Goal: Information Seeking & Learning: Learn about a topic

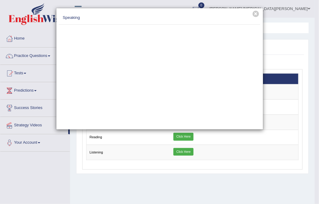
click at [306, 59] on div "× Speaking" at bounding box center [159, 102] width 319 height 204
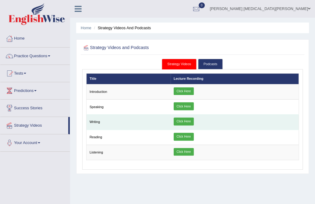
click at [179, 119] on link "Click Here" at bounding box center [184, 122] width 20 height 8
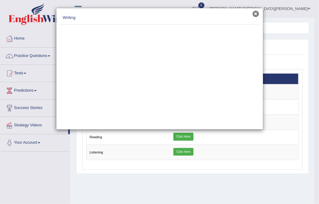
click at [256, 13] on button "×" at bounding box center [256, 14] width 6 height 6
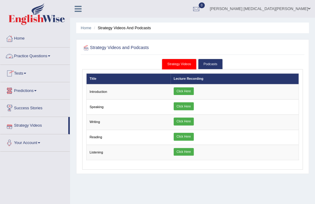
click at [34, 56] on link "Practice Questions" at bounding box center [34, 55] width 69 height 15
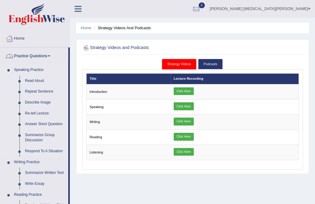
click at [31, 73] on link "Speaking Practice" at bounding box center [39, 70] width 57 height 11
click at [34, 79] on link "Read Aloud" at bounding box center [45, 81] width 46 height 11
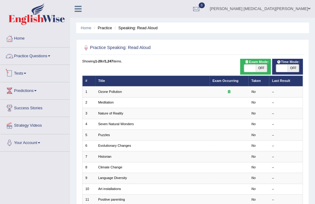
click at [34, 55] on link "Practice Questions" at bounding box center [34, 55] width 69 height 15
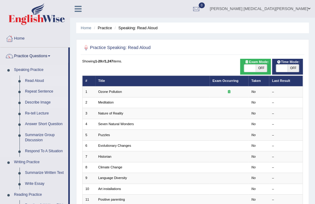
scroll to position [101, 0]
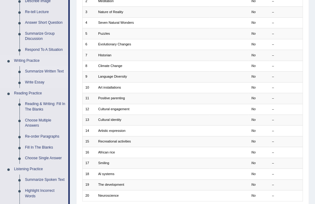
click at [36, 72] on link "Summarize Written Text" at bounding box center [45, 71] width 46 height 11
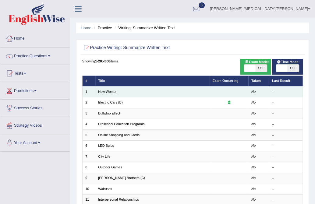
click at [124, 87] on td "New Women" at bounding box center [152, 92] width 114 height 11
click at [110, 91] on link "New Women" at bounding box center [107, 92] width 19 height 4
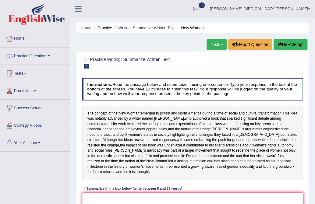
scroll to position [101, 0]
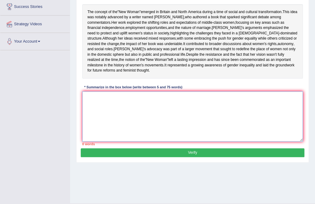
click at [125, 125] on textarea at bounding box center [192, 116] width 221 height 50
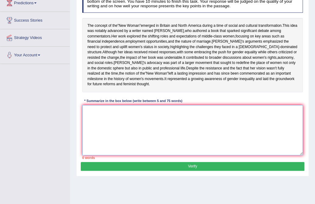
scroll to position [87, 0]
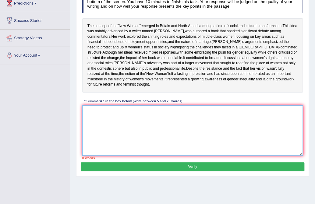
click at [138, 118] on textarea at bounding box center [192, 130] width 221 height 50
type textarea "t"
type textarea "The concept of ""
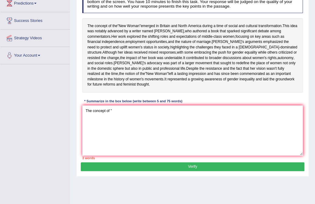
scroll to position [116, 0]
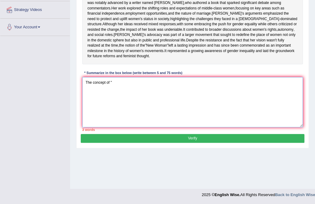
click at [155, 90] on textarea "The concept of "" at bounding box center [192, 102] width 221 height 50
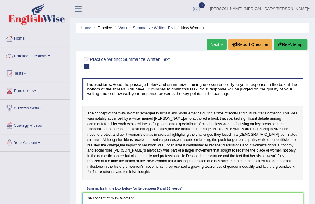
scroll to position [101, 0]
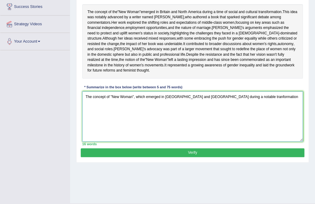
click at [221, 107] on textarea "The concept of "New Woman", which emerged in Britain and North America during a…" at bounding box center [192, 116] width 221 height 50
click at [259, 105] on textarea "The concept of "New Woman", which emerged in Britain and North America during a…" at bounding box center [192, 116] width 221 height 50
click at [270, 106] on textarea "The concept of "New Woman", which emerged in Britain and North America during a…" at bounding box center [192, 116] width 221 height 50
click at [269, 105] on textarea "The concept of "New Woman", which emerged in Britain and North America during a…" at bounding box center [192, 116] width 221 height 50
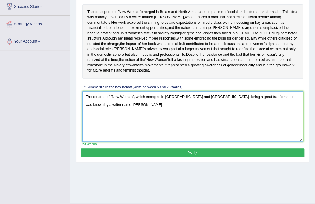
click at [263, 106] on textarea "The concept of "New Woman", which emerged in Britain and North America during a…" at bounding box center [192, 116] width 221 height 50
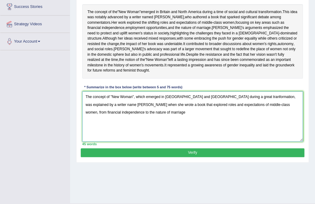
click at [92, 105] on textarea "The concept of "New Woman", which emerged in Britain and North America during a…" at bounding box center [192, 116] width 221 height 50
click at [94, 104] on textarea "The concept of "New Woman", which emerged in Britain and North America during a…" at bounding box center [192, 116] width 221 height 50
click at [94, 110] on textarea "The concept of "New Woman", which emerged in Britain and North America during a…" at bounding box center [192, 116] width 221 height 50
drag, startPoint x: 133, startPoint y: 108, endPoint x: 157, endPoint y: 108, distance: 23.8
click at [157, 108] on textarea "The concept of "New Woman", which emerged in Britain and North America during a…" at bounding box center [192, 116] width 221 height 50
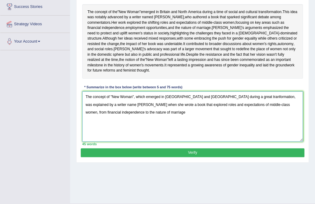
click at [152, 111] on textarea "The concept of "New Woman", which emerged in Britain and North America during a…" at bounding box center [192, 116] width 221 height 50
click at [93, 115] on textarea "The concept of "New Woman", which emerged in Britain and North America during a…" at bounding box center [192, 116] width 221 height 50
click at [94, 115] on textarea "The concept of "New Woman", which emerged in Britain and North America during a…" at bounding box center [192, 116] width 221 height 50
click at [210, 114] on textarea "The concept of "New Woman", which emerged in Britain and North America during a…" at bounding box center [192, 116] width 221 height 50
click at [128, 124] on textarea "The concept of "New Woman", which emerged in Britain and North America during a…" at bounding box center [192, 116] width 221 height 50
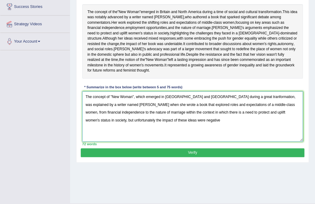
click at [184, 121] on textarea "The concept of "New Woman", which emerged in Britain and North America during a…" at bounding box center [192, 116] width 221 height 50
click at [193, 122] on textarea "The concept of "New Woman", which emerged in Britain and North America during a…" at bounding box center [192, 116] width 221 height 50
drag, startPoint x: 194, startPoint y: 124, endPoint x: 263, endPoint y: 124, distance: 68.9
click at [263, 124] on textarea "The concept of "New Woman", which emerged in Britain and North America during a…" at bounding box center [192, 116] width 221 height 50
click at [164, 130] on textarea "The concept of "New Woman", which emerged in Britain and North America during a…" at bounding box center [192, 116] width 221 height 50
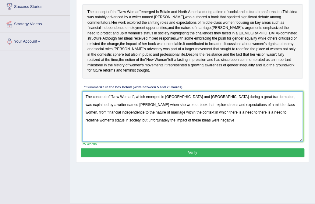
click at [164, 130] on textarea "The concept of "New Woman", which emerged in Britain and North America during a…" at bounding box center [192, 116] width 221 height 50
drag, startPoint x: 207, startPoint y: 110, endPoint x: 252, endPoint y: 107, distance: 45.2
click at [252, 107] on textarea "The concept of "New Woman", which emerged in Britain and North America during a…" at bounding box center [192, 116] width 221 height 50
drag, startPoint x: 151, startPoint y: 122, endPoint x: 173, endPoint y: 123, distance: 22.0
click at [175, 122] on textarea "The concept of "New Woman", which emerged in Britain and North America, was exp…" at bounding box center [192, 116] width 221 height 50
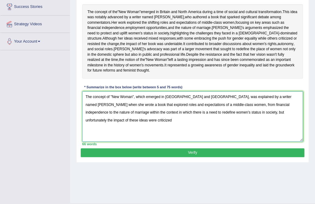
click at [298, 122] on textarea "The concept of "New Woman", which emerged in Britain and North America, was exp…" at bounding box center [192, 116] width 221 height 50
click at [204, 123] on textarea "The concept of "New Woman", which emerged in Britain and North America, was exp…" at bounding box center [192, 116] width 221 height 50
type textarea "The concept of "New Woman", which emerged in Britain and North America, was exp…"
click at [251, 157] on button "Verify" at bounding box center [192, 152] width 223 height 9
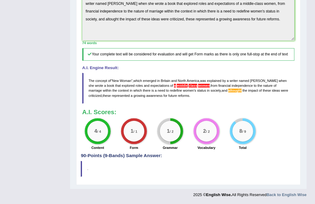
scroll to position [104, 0]
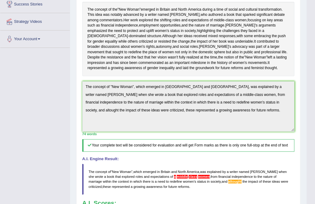
click at [186, 183] on blockquote "The concept of " New Woman ", which emerged in Britain and North America , was …" at bounding box center [188, 179] width 212 height 31
click at [228, 183] on span "altought" at bounding box center [234, 182] width 13 height 4
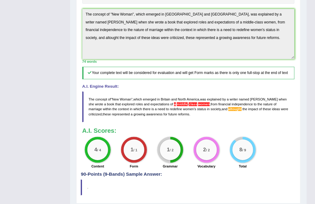
scroll to position [181, 0]
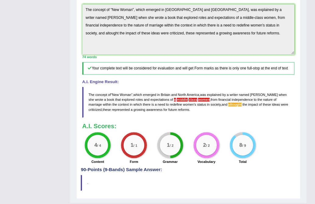
click at [232, 101] on span "independence" at bounding box center [242, 100] width 21 height 4
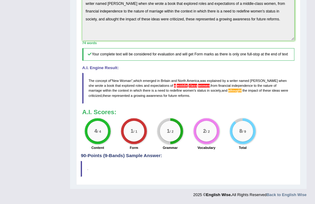
scroll to position [0, 0]
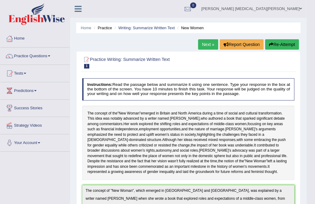
click at [206, 41] on link "Next »" at bounding box center [208, 44] width 20 height 10
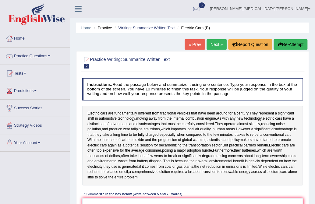
click at [187, 44] on link "« Prev" at bounding box center [195, 44] width 20 height 10
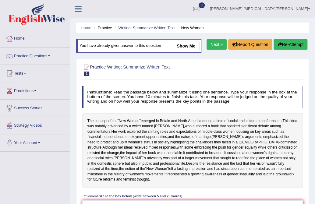
click at [181, 46] on link "show me" at bounding box center [186, 46] width 27 height 10
type textarea "The concept of "New Woman", which emerged in [GEOGRAPHIC_DATA] and [GEOGRAPHIC_…"
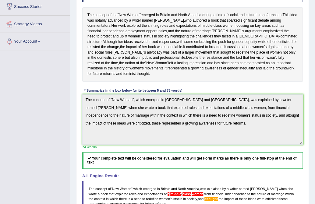
scroll to position [220, 0]
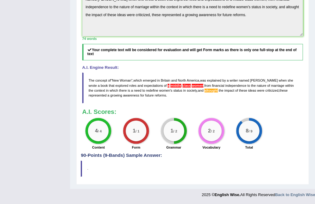
drag, startPoint x: 91, startPoint y: 55, endPoint x: 82, endPoint y: 50, distance: 10.5
click at [82, 50] on h5 "Your complete text will be considered for evaluation and will get Form marks as…" at bounding box center [192, 52] width 221 height 16
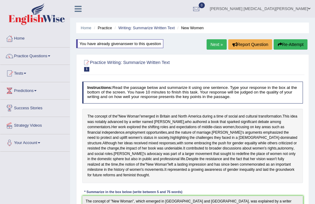
click at [213, 41] on link "Next »" at bounding box center [217, 44] width 20 height 10
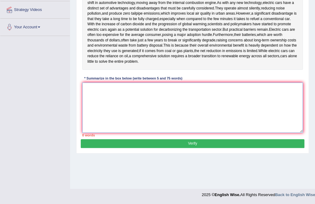
click at [199, 112] on textarea at bounding box center [192, 108] width 221 height 50
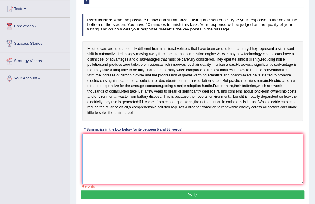
scroll to position [67, 0]
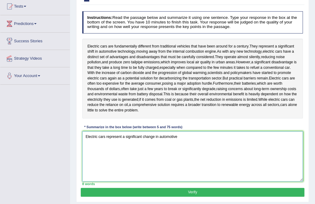
click at [143, 140] on textarea "Electric cars represent a significant change in automotive" at bounding box center [192, 156] width 221 height 50
click at [147, 138] on textarea "Electric cars represent a significant change in automotive" at bounding box center [192, 156] width 221 height 50
click at [202, 141] on textarea "Electric cars represent a significant upgrade in automotive" at bounding box center [192, 156] width 221 height 50
click at [201, 140] on textarea "Electric cars represent a significant upgrade in automotive technology from we …" at bounding box center [192, 156] width 221 height 50
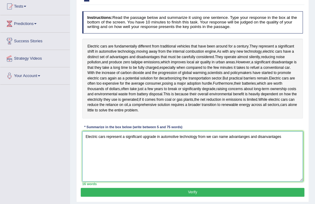
click at [201, 140] on textarea "Electric cars represent a significant upgrade in automotive technology from we …" at bounding box center [192, 156] width 221 height 50
click at [235, 134] on textarea "Electric cars represent a significant upgrade in automotive technology but also…" at bounding box center [192, 156] width 221 height 50
click at [299, 136] on textarea "Electric cars represent a significant upgrade in automotive technology but also…" at bounding box center [192, 156] width 221 height 50
click at [219, 137] on textarea "Electric cars represent a significant upgrade in automotive technology but also…" at bounding box center [192, 156] width 221 height 50
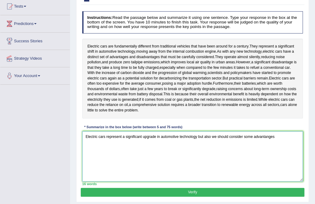
click at [197, 136] on textarea "Electric cars represent a significant upgrade in automotive technology but also…" at bounding box center [192, 156] width 221 height 50
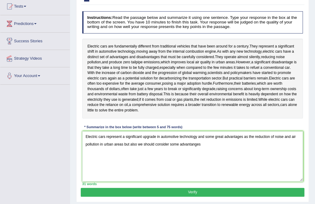
drag, startPoint x: 241, startPoint y: 63, endPoint x: 302, endPoint y: 76, distance: 62.0
click at [302, 76] on div "Electric cars are fundamentally different from traditional vehicles that have b…" at bounding box center [192, 79] width 221 height 80
click at [179, 146] on textarea "Electric cars represent a significant upgrade in automotive technology and some…" at bounding box center [192, 156] width 221 height 50
click at [231, 145] on textarea "Electric cars represent a significant upgrade in automotive technology and some…" at bounding box center [192, 156] width 221 height 50
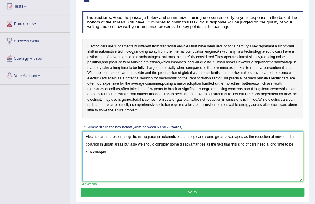
click at [230, 143] on textarea "Electric cars represent a significant upgrade in automotive technology and some…" at bounding box center [192, 156] width 221 height 50
click at [229, 144] on textarea "Electric cars represent a significant upgrade in automotive technology and some…" at bounding box center [192, 156] width 221 height 50
click at [262, 154] on textarea "Electric cars represent a significant upgrade in automotive technology and some…" at bounding box center [192, 156] width 221 height 50
click at [116, 153] on textarea "Electric cars represent a significant upgrade in automotive technology and some…" at bounding box center [192, 156] width 221 height 50
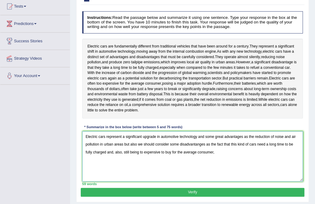
click at [122, 146] on textarea "Electric cars represent a significant upgrade in automotive technology and some…" at bounding box center [192, 156] width 221 height 50
drag, startPoint x: 125, startPoint y: 154, endPoint x: 223, endPoint y: 156, distance: 98.4
click at [223, 156] on textarea "Electric cars represent a significant upgrade in automotive technology and some…" at bounding box center [192, 156] width 221 height 50
click at [214, 154] on textarea "Electric cars represent a significant upgrade in automotive technology and some…" at bounding box center [192, 156] width 221 height 50
drag, startPoint x: 124, startPoint y: 152, endPoint x: 182, endPoint y: 169, distance: 60.5
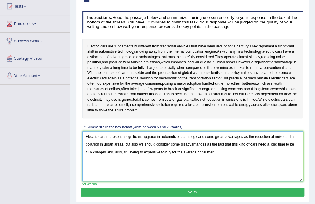
click at [182, 169] on textarea "Electric cars represent a significant upgrade in automotive technology and some…" at bounding box center [192, 156] width 221 height 50
click at [242, 152] on textarea "Electric cars represent a significant upgrade in automotive technology and some…" at bounding box center [192, 156] width 221 height 50
click at [223, 152] on textarea "Electric cars represent a significant upgrade in automotive technology and some…" at bounding box center [192, 156] width 221 height 50
click at [222, 153] on textarea "Electric cars represent a significant upgrade in automotive technology and some…" at bounding box center [192, 156] width 221 height 50
click at [132, 158] on textarea "Electric cars represent a significant upgrade in automotive technology and some…" at bounding box center [192, 156] width 221 height 50
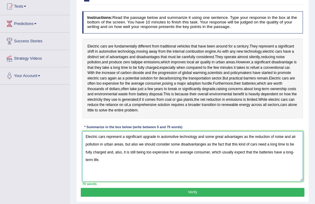
type textarea "Electric cars represent a significant upgrade in automotive technology and some…"
click at [194, 195] on button "Verify" at bounding box center [192, 192] width 223 height 9
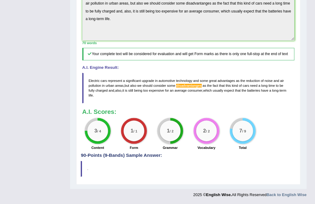
scroll to position [0, 0]
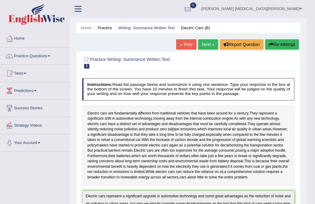
click at [213, 44] on link "Next »" at bounding box center [208, 44] width 20 height 10
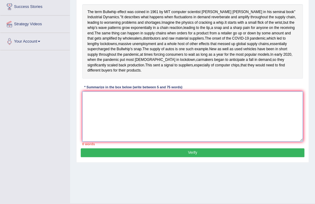
click at [180, 126] on textarea at bounding box center [192, 116] width 221 height 50
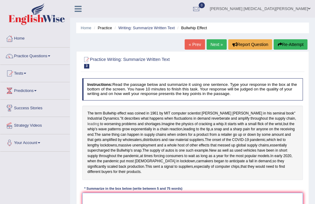
scroll to position [101, 0]
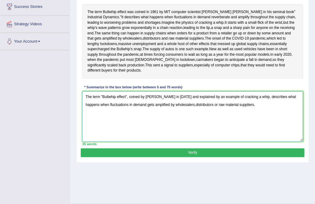
click at [181, 121] on textarea "The term "Bullwhip effect", coined by [PERSON_NAME] in [DATE] and explained by …" at bounding box center [192, 116] width 221 height 50
click at [275, 117] on textarea "The term "Bullwhip effect", coined by [PERSON_NAME] in [DATE] and explained by …" at bounding box center [192, 116] width 221 height 50
click at [246, 119] on textarea "The term "Bullwhip effect", coined by [PERSON_NAME] in [DATE] and explained by …" at bounding box center [192, 116] width 221 height 50
click at [156, 131] on textarea "The term "Bullwhip effect", coined by [PERSON_NAME] in [DATE] and explained by …" at bounding box center [192, 116] width 221 height 50
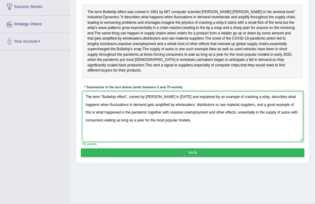
drag, startPoint x: 133, startPoint y: 113, endPoint x: 301, endPoint y: 121, distance: 169.0
click at [301, 121] on textarea "The term "Bullwhip effect", coined by [PERSON_NAME] in [DATE] and explained by …" at bounding box center [192, 116] width 221 height 50
drag, startPoint x: 134, startPoint y: 128, endPoint x: 224, endPoint y: 129, distance: 89.6
click at [224, 129] on textarea "The term "Bullwhip effect", coined by [PERSON_NAME] in [DATE] and explained by …" at bounding box center [192, 116] width 221 height 50
click at [221, 131] on textarea "The term "Bullwhip effect", coined by [PERSON_NAME] in [DATE] and explained by …" at bounding box center [192, 116] width 221 height 50
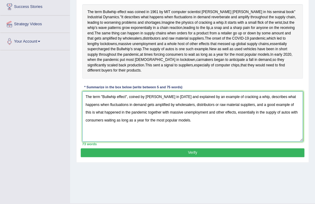
drag, startPoint x: 217, startPoint y: 129, endPoint x: 239, endPoint y: 126, distance: 22.1
click at [239, 126] on textarea "The term "Bullwhip effect", coined by [PERSON_NAME] in [DATE] and explained by …" at bounding box center [192, 116] width 221 height 50
click at [274, 128] on textarea "The term "Bullwhip effect", coined by [PERSON_NAME] in [DATE] and explained by …" at bounding box center [192, 116] width 221 height 50
click at [276, 127] on textarea "The term "Bullwhip effect", coined by [PERSON_NAME] in [DATE] and explained by …" at bounding box center [192, 116] width 221 height 50
click at [274, 127] on textarea "The term "Bullwhip effect", coined by [PERSON_NAME] in [DATE] and explained by …" at bounding box center [192, 116] width 221 height 50
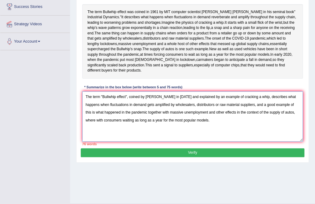
click at [290, 129] on textarea "The term "Bullwhip effect", coined by [PERSON_NAME] in [DATE] and explained by …" at bounding box center [192, 116] width 221 height 50
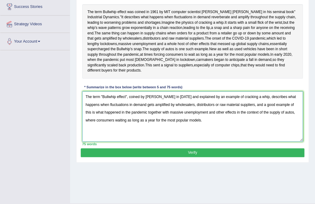
click at [110, 136] on textarea "The term "Bullwhip effect", coined by [PERSON_NAME] in [DATE] and explained by …" at bounding box center [192, 116] width 221 height 50
type textarea "The term "Bullwhip effect", coined by [PERSON_NAME] in [DATE] and explained by …"
click at [196, 157] on button "Verify" at bounding box center [192, 152] width 223 height 9
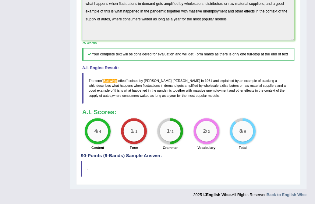
scroll to position [0, 0]
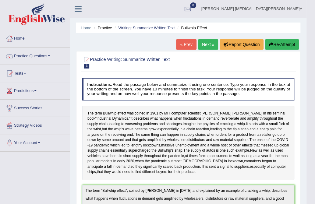
click at [203, 46] on link "Next »" at bounding box center [208, 44] width 20 height 10
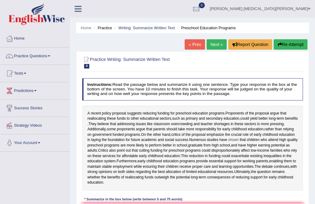
scroll to position [101, 0]
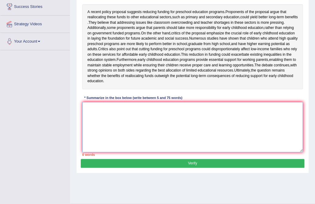
click at [174, 149] on textarea at bounding box center [192, 127] width 221 height 50
click at [169, 132] on textarea at bounding box center [192, 127] width 221 height 50
type textarea "t"
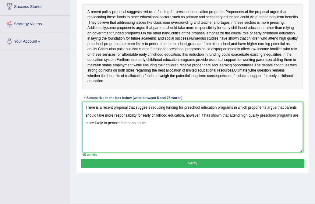
click at [200, 126] on textarea "There is a recent proposal that suggests reducing funding for preschool educati…" at bounding box center [192, 127] width 221 height 50
click at [202, 126] on textarea "There is a recent proposal that suggests reducing funding for preschool educati…" at bounding box center [192, 127] width 221 height 50
drag, startPoint x: 146, startPoint y: 118, endPoint x: 180, endPoint y: 126, distance: 34.6
click at [180, 126] on textarea "There is a recent proposal that suggests reducing funding for preschool educati…" at bounding box center [192, 127] width 221 height 50
click at [207, 118] on textarea "There is a recent proposal that suggests reducing funding for preschool educati…" at bounding box center [192, 127] width 221 height 50
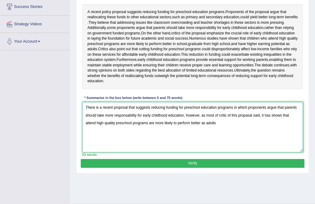
drag, startPoint x: 100, startPoint y: 119, endPoint x: 264, endPoint y: 126, distance: 164.3
click at [264, 126] on textarea "There is a recent proposal that suggests reducing funding for preschool educati…" at bounding box center [192, 127] width 221 height 50
click at [247, 123] on textarea "There is a recent proposal that suggests reducing funding for preschool educati…" at bounding box center [192, 127] width 221 height 50
drag, startPoint x: 124, startPoint y: 134, endPoint x: 231, endPoint y: 138, distance: 107.6
click at [231, 138] on textarea "There is a recent proposal that suggests reducing funding for preschool educati…" at bounding box center [192, 127] width 221 height 50
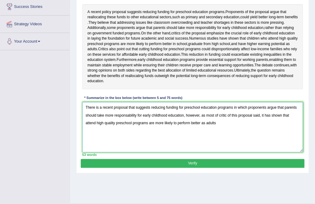
click at [235, 137] on textarea "There is a recent proposal that suggests reducing funding for preschool educati…" at bounding box center [192, 127] width 221 height 50
drag, startPoint x: 262, startPoint y: 126, endPoint x: 288, endPoint y: 141, distance: 30.0
click at [288, 141] on textarea "There is a recent proposal that suggests reducing funding for preschool educati…" at bounding box center [192, 127] width 221 height 50
click at [212, 143] on textarea "There is a recent proposal that suggests reducing funding for preschool educati…" at bounding box center [192, 127] width 221 height 50
click at [164, 133] on textarea "There is a recent proposal that suggests reducing funding for preschool educati…" at bounding box center [192, 127] width 221 height 50
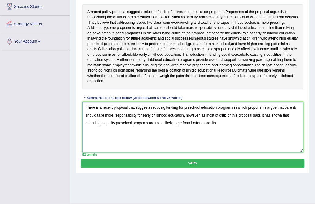
click at [262, 126] on textarea "There is a recent proposal that suggests reducing funding for preschool educati…" at bounding box center [192, 127] width 221 height 50
click at [292, 124] on textarea "There is a recent proposal that suggests reducing funding for preschool educati…" at bounding box center [192, 127] width 221 height 50
click at [293, 127] on textarea "There is a recent proposal that suggests reducing funding for preschool educati…" at bounding box center [192, 127] width 221 height 50
click at [254, 137] on textarea "There is a recent proposal that suggests reducing funding for preschool educati…" at bounding box center [192, 127] width 221 height 50
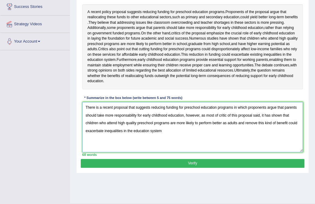
click at [237, 134] on textarea "There is a recent proposal that suggests reducing funding for preschool educati…" at bounding box center [192, 127] width 221 height 50
click at [242, 134] on textarea "There is a recent proposal that suggests reducing funding for preschool educati…" at bounding box center [192, 127] width 221 height 50
click at [169, 142] on textarea "There is a recent proposal that suggests reducing funding for preschool educati…" at bounding box center [192, 127] width 221 height 50
click at [238, 142] on textarea "There is a recent proposal that suggests reducing funding for preschool educati…" at bounding box center [192, 127] width 221 height 50
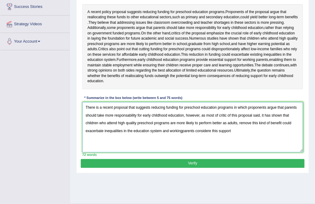
click at [219, 140] on textarea "There is a recent proposal that suggests reducing funding for preschool educati…" at bounding box center [192, 127] width 221 height 50
click at [256, 143] on textarea "There is a recent proposal that suggests reducing funding for preschool educati…" at bounding box center [192, 127] width 221 height 50
click at [181, 142] on textarea "There is a recent proposal that suggests reducing funding for preschool educati…" at bounding box center [192, 127] width 221 height 50
click at [259, 140] on textarea "There is a recent proposal that suggests reducing funding for preschool educati…" at bounding box center [192, 127] width 221 height 50
type textarea "There is a recent proposal that suggests reducing funding for preschool educati…"
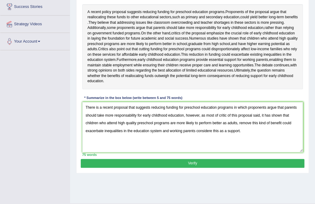
click at [259, 168] on button "Verify" at bounding box center [192, 163] width 223 height 9
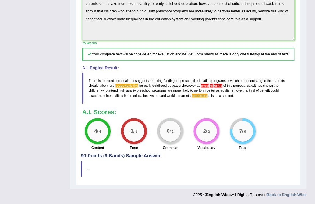
scroll to position [0, 0]
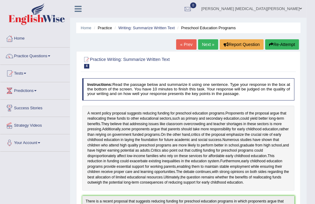
click at [204, 40] on link "Next »" at bounding box center [208, 44] width 20 height 10
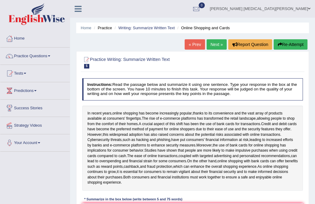
scroll to position [101, 0]
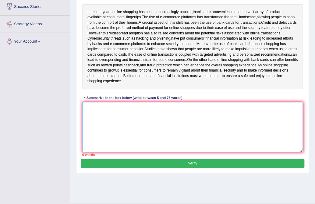
click at [273, 129] on textarea at bounding box center [192, 127] width 221 height 50
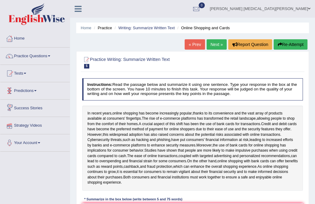
click at [35, 93] on link "Predictions" at bounding box center [34, 89] width 69 height 15
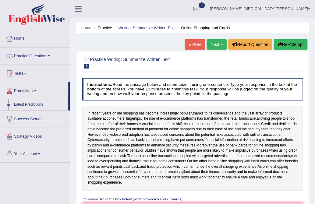
click at [43, 107] on link "Latest Predictions" at bounding box center [39, 104] width 57 height 11
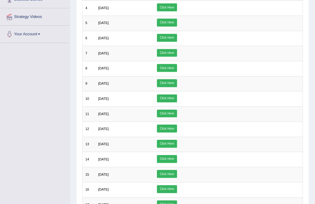
scroll to position [18, 0]
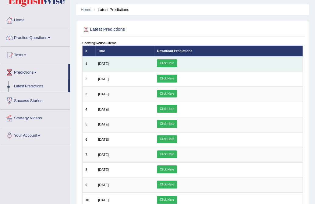
click at [177, 62] on link "Click Here" at bounding box center [167, 63] width 20 height 8
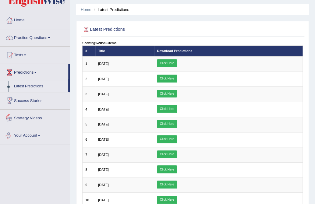
click at [33, 98] on link "Success Stories" at bounding box center [34, 99] width 69 height 15
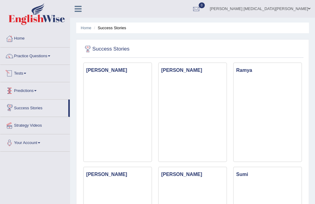
click at [26, 73] on span at bounding box center [25, 73] width 2 height 1
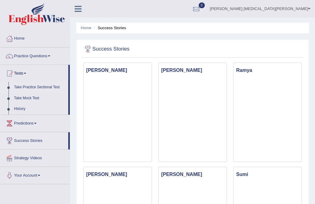
click at [34, 87] on link "Take Practice Sectional Test" at bounding box center [39, 87] width 57 height 11
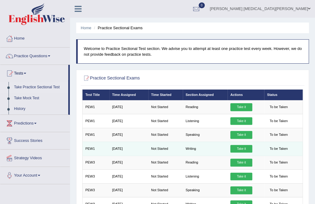
click at [235, 148] on link "Take it" at bounding box center [241, 149] width 22 height 8
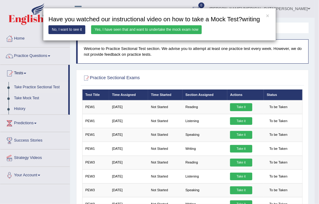
click at [64, 32] on link "No, I want to see it" at bounding box center [66, 29] width 37 height 9
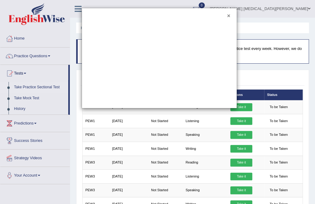
click at [228, 15] on button "×" at bounding box center [228, 15] width 3 height 5
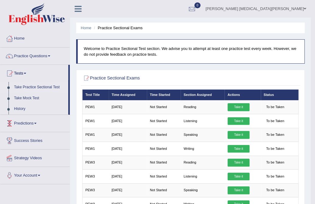
click at [33, 88] on link "Take Practice Sectional Test" at bounding box center [39, 87] width 57 height 11
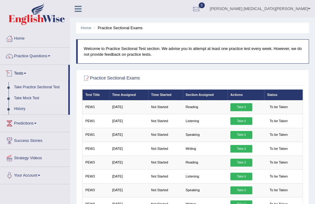
click at [34, 99] on link "Take Mock Test" at bounding box center [39, 98] width 57 height 11
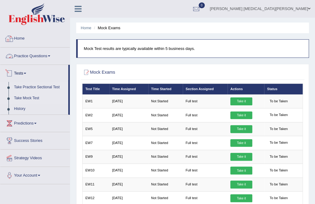
click at [20, 87] on link "Take Practice Sectional Test" at bounding box center [39, 87] width 57 height 11
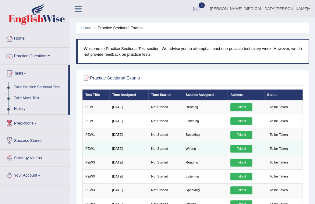
click at [250, 145] on link "Take it" at bounding box center [241, 149] width 22 height 8
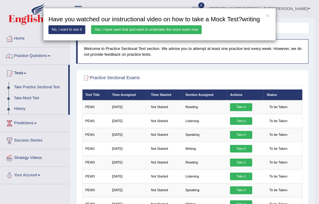
click at [96, 28] on link "Yes, I have seen that and want to undertake the mock exam now" at bounding box center [146, 29] width 111 height 9
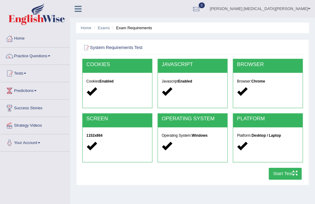
click at [296, 174] on icon "button" at bounding box center [294, 173] width 5 height 5
click at [29, 55] on link "Practice Questions" at bounding box center [34, 55] width 69 height 15
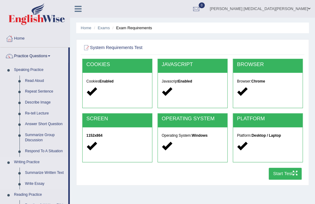
click at [36, 161] on link "Writing Practice" at bounding box center [39, 162] width 57 height 11
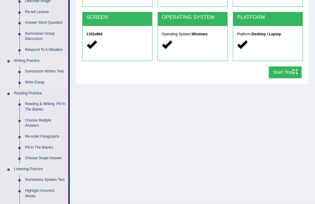
click at [42, 69] on link "Summarize Written Text" at bounding box center [45, 71] width 46 height 11
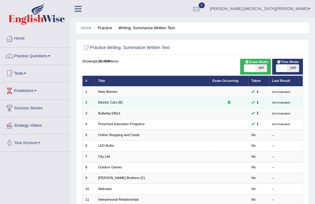
click at [229, 104] on icon at bounding box center [229, 102] width 2 height 3
click at [229, 102] on icon at bounding box center [229, 102] width 2 height 3
click at [247, 101] on td at bounding box center [229, 102] width 39 height 11
click at [257, 102] on span "1" at bounding box center [258, 102] width 6 height 5
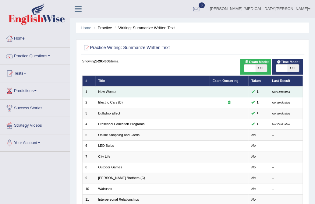
click at [289, 87] on td "Not Evaluated" at bounding box center [286, 92] width 34 height 11
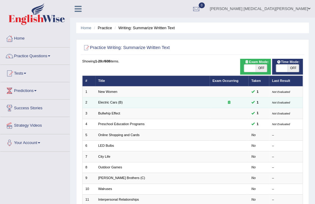
click at [286, 106] on td "Not Evaluated" at bounding box center [286, 102] width 34 height 11
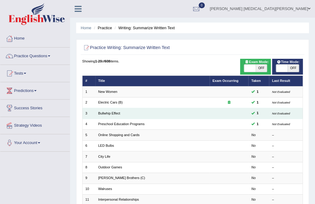
click at [284, 116] on td "Not Evaluated" at bounding box center [286, 113] width 34 height 11
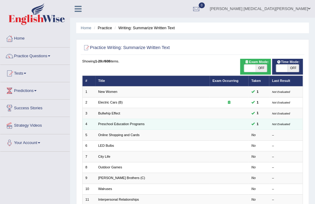
click at [282, 121] on td "Not Evaluated" at bounding box center [286, 124] width 34 height 11
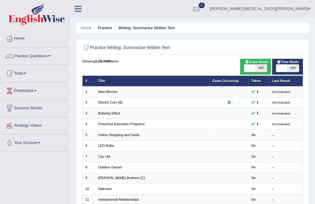
click at [263, 68] on span "OFF" at bounding box center [261, 68] width 11 height 7
checkbox input "true"
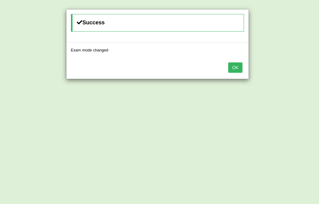
click at [231, 65] on button "OK" at bounding box center [235, 67] width 14 height 10
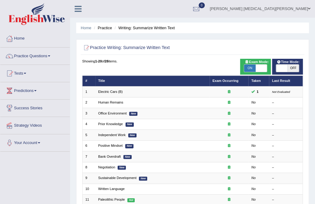
scroll to position [147, 0]
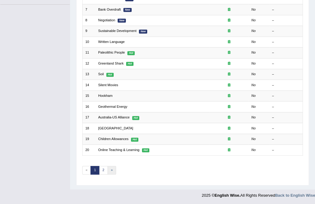
click at [108, 167] on link "»" at bounding box center [112, 170] width 9 height 9
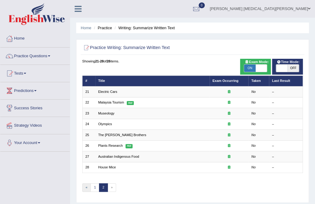
click at [90, 186] on link "«" at bounding box center [86, 187] width 9 height 9
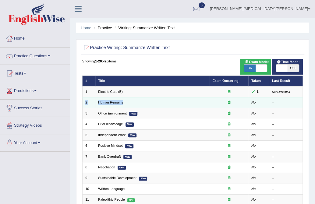
drag, startPoint x: 292, startPoint y: 93, endPoint x: 238, endPoint y: 98, distance: 54.5
click at [238, 98] on tbody "1 Electric Cars (B) 1 Not Evaluated 2 Human Remains No – 3 Office Environment N…" at bounding box center [192, 195] width 221 height 216
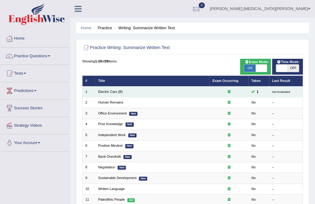
click at [274, 87] on td "Not Evaluated" at bounding box center [286, 92] width 34 height 11
click at [115, 91] on link "Electric Cars (B)" at bounding box center [110, 92] width 24 height 4
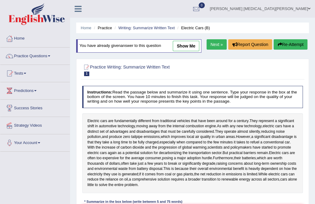
click at [185, 45] on link "show me" at bounding box center [186, 46] width 27 height 10
type textarea "Electric cars represent a significant upgrade in automotive technology and some…"
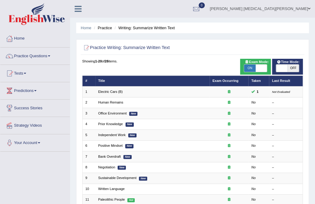
click at [258, 70] on span at bounding box center [261, 68] width 11 height 7
checkbox input "false"
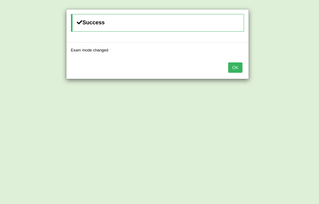
click at [237, 65] on button "OK" at bounding box center [235, 67] width 14 height 10
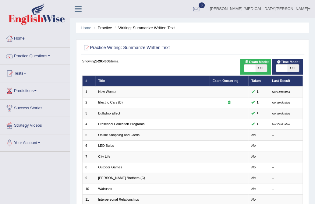
click at [290, 69] on span "OFF" at bounding box center [293, 68] width 11 height 7
checkbox input "true"
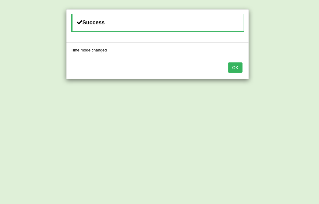
click at [228, 66] on button "OK" at bounding box center [235, 67] width 14 height 10
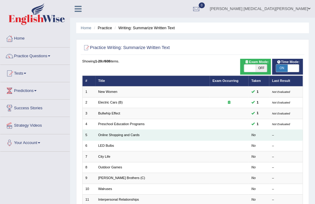
click at [256, 133] on td "No" at bounding box center [258, 135] width 21 height 11
click at [136, 132] on td "Online Shopping and Cards" at bounding box center [152, 135] width 114 height 11
click at [136, 136] on link "Online Shopping and Cards" at bounding box center [118, 135] width 41 height 4
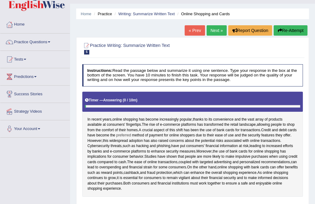
scroll to position [116, 0]
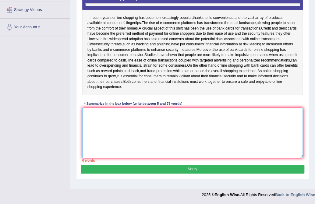
click at [140, 133] on textarea at bounding box center [192, 133] width 221 height 50
type textarea "t"
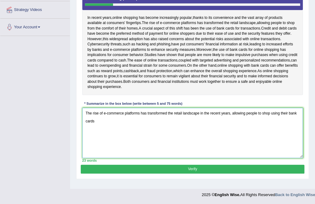
click at [258, 119] on textarea "The rise of e-commerce platforms has transformed the retail landscape in the re…" at bounding box center [192, 133] width 221 height 50
click at [271, 119] on textarea "The rise of e-commerce platforms has transformed the retail landscape in the re…" at bounding box center [192, 133] width 221 height 50
click at [276, 118] on textarea "The rise of e-commerce platforms has transformed the retail landscape in the re…" at bounding box center [192, 133] width 221 height 50
click at [255, 128] on textarea "The rise of e-commerce platforms has transformed the retail landscape in the re…" at bounding box center [192, 133] width 221 height 50
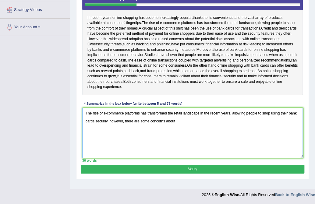
click at [101, 127] on textarea "The rise of e-commerce platforms has transformed the retail landscape in the re…" at bounding box center [192, 133] width 221 height 50
click at [281, 121] on textarea "The rise of e-commerce platforms has transformed the retail landscape in the re…" at bounding box center [192, 133] width 221 height 50
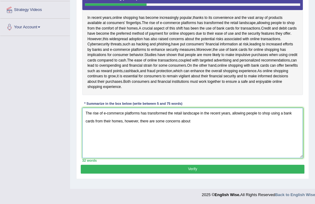
click at [276, 120] on textarea "The rise of e-commerce platforms has transformed the retail landscape in the re…" at bounding box center [192, 133] width 221 height 50
drag, startPoint x: 271, startPoint y: 119, endPoint x: 95, endPoint y: 130, distance: 176.4
click at [95, 130] on textarea "The rise of e-commerce platforms has transformed the retail landscape in the re…" at bounding box center [192, 133] width 221 height 50
click at [190, 127] on textarea "The rise of e-commerce platforms has transformed the retail landscape in the re…" at bounding box center [192, 133] width 221 height 50
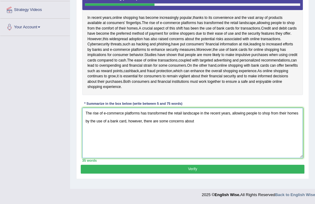
click at [190, 127] on textarea "The rise of e-commerce platforms has transformed the retail landscape in the re…" at bounding box center [192, 133] width 221 height 50
click at [274, 127] on textarea "The rise of e-commerce platforms has transformed the retail landscape in the re…" at bounding box center [192, 133] width 221 height 50
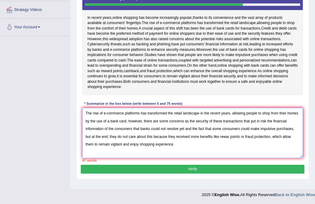
drag, startPoint x: 104, startPoint y: 118, endPoint x: 67, endPoint y: 122, distance: 38.0
click at [67, 122] on div "Toggle navigation Home Practice Questions Speaking Practice Read Aloud Repeat S…" at bounding box center [157, 42] width 315 height 317
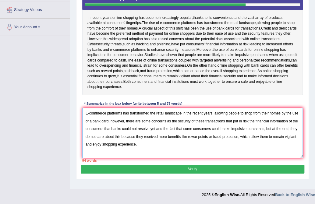
drag, startPoint x: 182, startPoint y: 120, endPoint x: 212, endPoint y: 118, distance: 30.2
click at [212, 118] on textarea "E-commerce platforms has transformed the retail landscape in the recent years, …" at bounding box center [192, 133] width 221 height 50
drag, startPoint x: 264, startPoint y: 119, endPoint x: 286, endPoint y: 118, distance: 21.6
click at [286, 118] on textarea "E-commerce platforms has transformed the retail landscape recently, allowing pe…" at bounding box center [192, 133] width 221 height 50
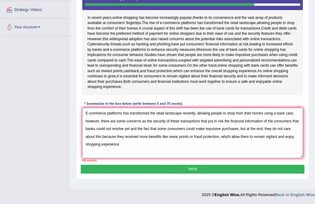
drag, startPoint x: 166, startPoint y: 128, endPoint x: 198, endPoint y: 128, distance: 32.0
click at [198, 128] on textarea "E-commerce platforms has transformed the retail landscape recently, allowing pe…" at bounding box center [192, 133] width 221 height 50
click at [203, 126] on textarea "E-commerce platforms has transformed the retail landscape recently, allowing pe…" at bounding box center [192, 133] width 221 height 50
drag, startPoint x: 198, startPoint y: 126, endPoint x: 167, endPoint y: 128, distance: 31.4
click at [167, 128] on textarea "E-commerce platforms has transformed the retail landscape recently, allowing pe…" at bounding box center [192, 133] width 221 height 50
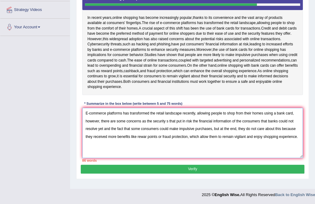
click at [169, 126] on textarea "E-commerce platforms has transformed the retail landscape recently, allowing pe…" at bounding box center [192, 133] width 221 height 50
click at [154, 126] on textarea "E-commerce platforms has transformed the retail landscape recently, allowing pe…" at bounding box center [192, 133] width 221 height 50
click at [182, 126] on textarea "E-commerce platforms has transformed the retail landscape recently, allowing pe…" at bounding box center [192, 133] width 221 height 50
click at [152, 127] on textarea "E-commerce platforms has transformed the retail landscape recently, allowing pe…" at bounding box center [192, 133] width 221 height 50
click at [152, 126] on textarea "E-commerce platforms has transformed the retail landscape recently, allowing pe…" at bounding box center [192, 133] width 221 height 50
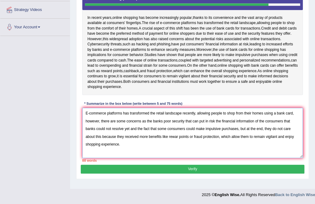
drag, startPoint x: 283, startPoint y: 127, endPoint x: 143, endPoint y: 129, distance: 139.8
click at [130, 134] on textarea "E-commerce platforms has transformed the retail landscape recently, allowing pe…" at bounding box center [192, 133] width 221 height 50
drag, startPoint x: 127, startPoint y: 134, endPoint x: 100, endPoint y: 136, distance: 26.9
click at [100, 136] on textarea "E-commerce platforms has transformed the retail landscape recently, allowing pe…" at bounding box center [192, 133] width 221 height 50
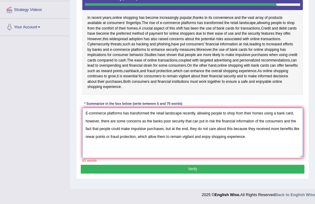
drag, startPoint x: 198, startPoint y: 134, endPoint x: 257, endPoint y: 134, distance: 58.5
click at [257, 134] on textarea "E-commerce platforms has transformed the retail landscape recently, allowing pe…" at bounding box center [192, 133] width 221 height 50
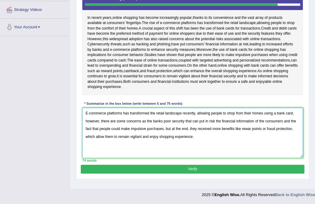
click at [250, 134] on textarea "E-commerce platforms has transformed the retail landscape recently, allowing pe…" at bounding box center [192, 133] width 221 height 50
drag, startPoint x: 203, startPoint y: 142, endPoint x: 75, endPoint y: 113, distance: 131.3
click at [75, 113] on div "Home Practice Writing: Summarize Written Text Online Shopping and Cards « Prev …" at bounding box center [192, 36] width 245 height 305
click at [256, 119] on textarea "E-commerce platforms has transformed the retail landscape recently, allowing pe…" at bounding box center [192, 133] width 221 height 50
click at [239, 118] on textarea "E-commerce platforms has transformed the retail landscape recently, allowing pe…" at bounding box center [192, 133] width 221 height 50
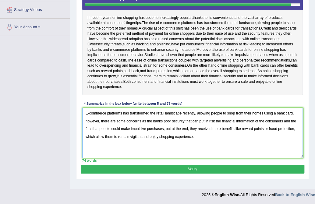
drag, startPoint x: 241, startPoint y: 119, endPoint x: 292, endPoint y: 142, distance: 56.5
click at [292, 142] on textarea "E-commerce platforms has transformed the retail landscape recently, allowing pe…" at bounding box center [192, 133] width 221 height 50
click at [242, 129] on textarea "E-commerce platforms has transformed the retail landscape recently, allowing pe…" at bounding box center [192, 133] width 221 height 50
click at [188, 131] on textarea "E-commerce platforms has transformed the retail landscape recently, allowing pe…" at bounding box center [192, 133] width 221 height 50
type textarea "E-commerce platforms has transformed the retail landscape recently, allowing pe…"
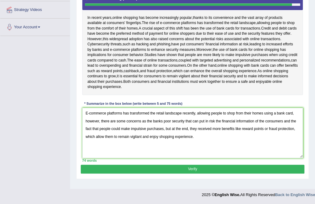
click at [200, 174] on button "Verify" at bounding box center [192, 169] width 223 height 9
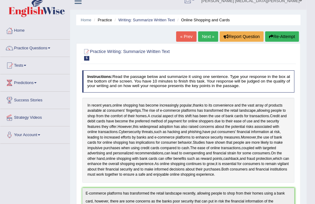
scroll to position [0, 0]
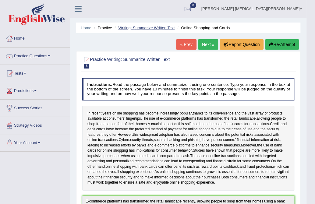
click at [158, 28] on link "Writing: Summarize Written Text" at bounding box center [146, 28] width 56 height 5
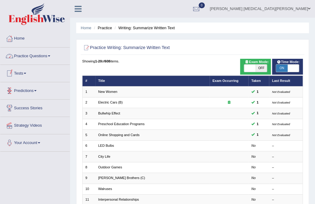
click at [31, 89] on link "Predictions" at bounding box center [34, 89] width 69 height 15
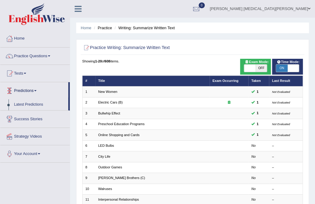
click at [26, 73] on span at bounding box center [25, 73] width 2 height 1
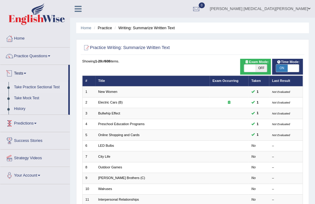
click at [39, 87] on link "Take Practice Sectional Test" at bounding box center [39, 87] width 57 height 11
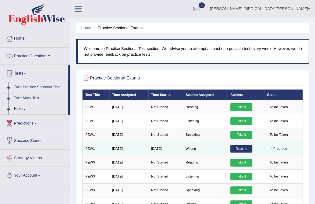
click at [235, 149] on link "Resume" at bounding box center [241, 149] width 22 height 8
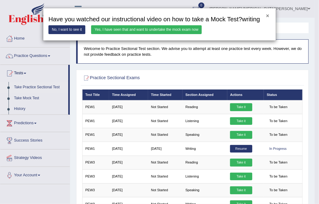
click at [266, 14] on button "×" at bounding box center [267, 15] width 3 height 5
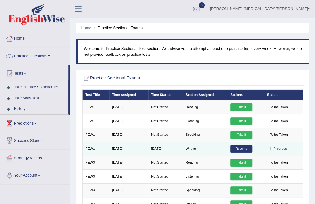
click at [231, 149] on link "Resume" at bounding box center [241, 149] width 22 height 8
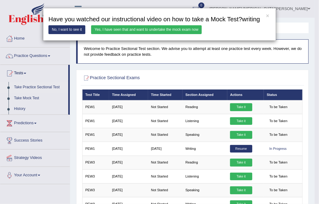
click at [143, 27] on link "Yes, I have seen that and want to undertake the mock exam now" at bounding box center [146, 29] width 111 height 9
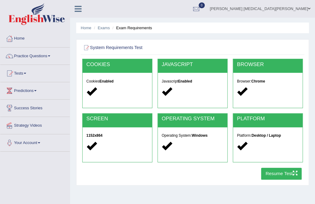
click at [276, 175] on button "Resume Test" at bounding box center [281, 174] width 41 height 12
click at [22, 74] on link "Tests" at bounding box center [34, 72] width 69 height 15
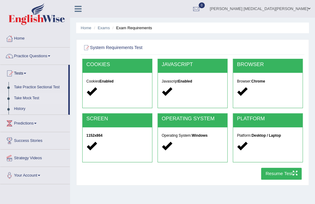
click at [38, 97] on link "Take Mock Test" at bounding box center [39, 98] width 57 height 11
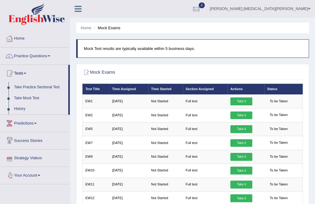
click at [17, 112] on link "History" at bounding box center [39, 109] width 57 height 11
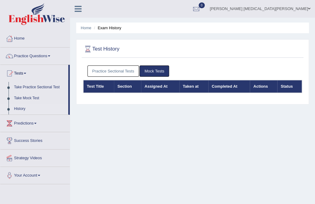
click at [135, 69] on link "Practice Sectional Tests" at bounding box center [113, 70] width 52 height 11
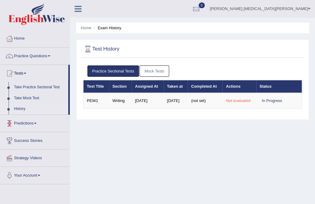
click at [37, 126] on link "Predictions" at bounding box center [34, 122] width 69 height 15
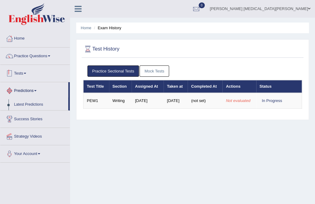
click at [28, 71] on link "Tests" at bounding box center [34, 72] width 69 height 15
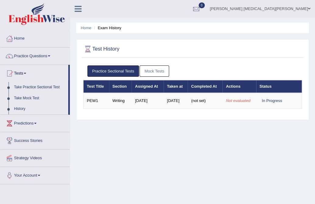
click at [26, 107] on link "History" at bounding box center [39, 109] width 57 height 11
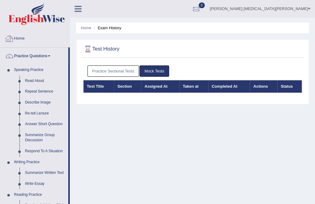
click at [27, 37] on link "Home" at bounding box center [34, 37] width 69 height 15
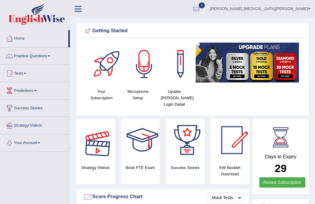
click at [110, 129] on div at bounding box center [97, 140] width 43 height 43
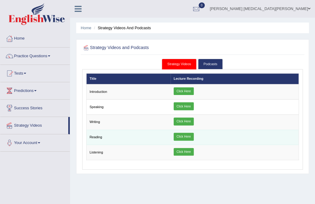
click at [183, 134] on link "Click Here" at bounding box center [184, 137] width 20 height 8
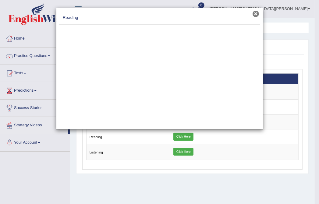
click at [255, 12] on button "×" at bounding box center [256, 14] width 6 height 6
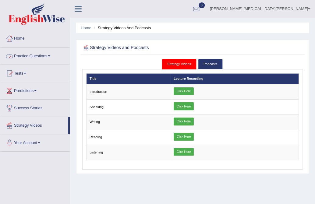
click at [27, 58] on link "Practice Questions" at bounding box center [34, 55] width 69 height 15
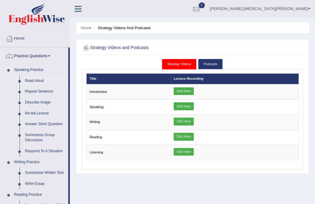
click at [33, 77] on link "Read Aloud" at bounding box center [45, 81] width 46 height 11
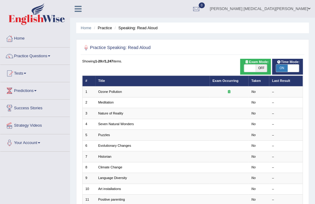
click at [134, 94] on td "Ozone Pollution" at bounding box center [152, 92] width 114 height 11
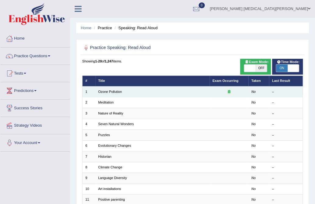
click at [228, 91] on icon at bounding box center [229, 91] width 2 height 3
click at [106, 91] on link "Ozone Pollution" at bounding box center [110, 92] width 24 height 4
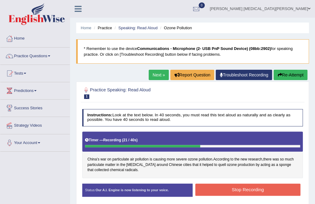
click at [233, 183] on div "Created with Highcharts 7.1.2 Great Too slow Too fast Time Speech pace meter: 0…" at bounding box center [249, 183] width 113 height 0
click at [236, 186] on button "Stop Recording" at bounding box center [247, 190] width 105 height 12
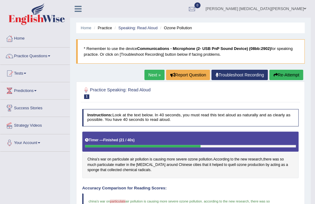
click at [290, 72] on button "Re-Attempt" at bounding box center [286, 75] width 34 height 10
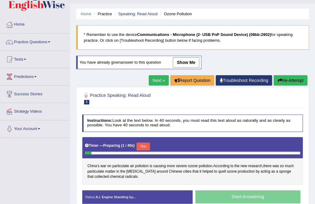
scroll to position [116, 0]
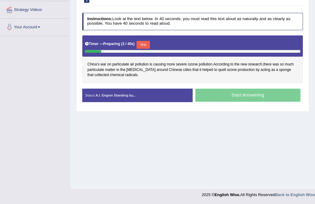
click at [215, 95] on div "Start Answering" at bounding box center [248, 96] width 110 height 15
click at [144, 46] on button "Skip" at bounding box center [142, 45] width 13 height 8
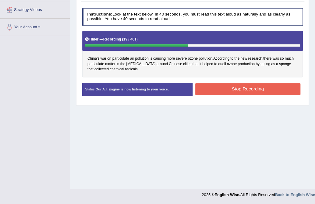
click at [208, 88] on button "Stop Recording" at bounding box center [247, 89] width 105 height 12
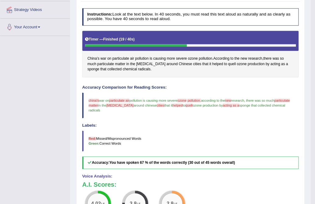
scroll to position [200, 0]
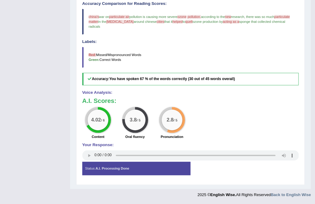
click at [90, 168] on div "Status: A.I. Processing Done" at bounding box center [136, 168] width 108 height 13
